Goal: Task Accomplishment & Management: Use online tool/utility

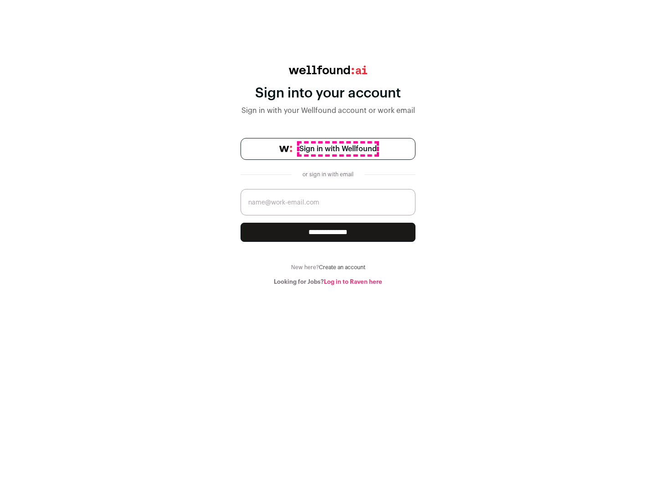
click at [338, 149] on span "Sign in with Wellfound" at bounding box center [338, 149] width 77 height 11
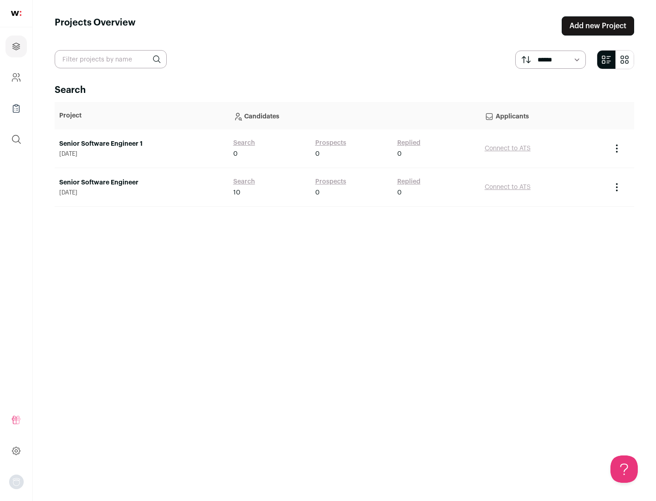
click at [141, 183] on link "Senior Software Engineer" at bounding box center [141, 182] width 165 height 9
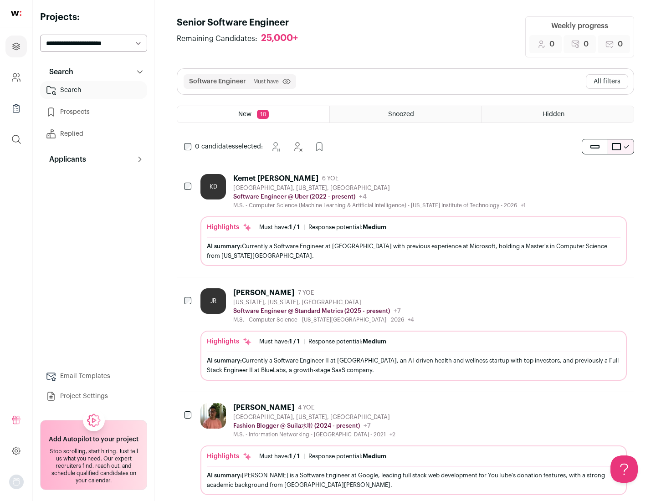
click at [406, 220] on div "Highlights Must have: 1 / 1 How many must haves have been fulfilled? | Response…" at bounding box center [414, 242] width 427 height 50
